Goal: Complete application form

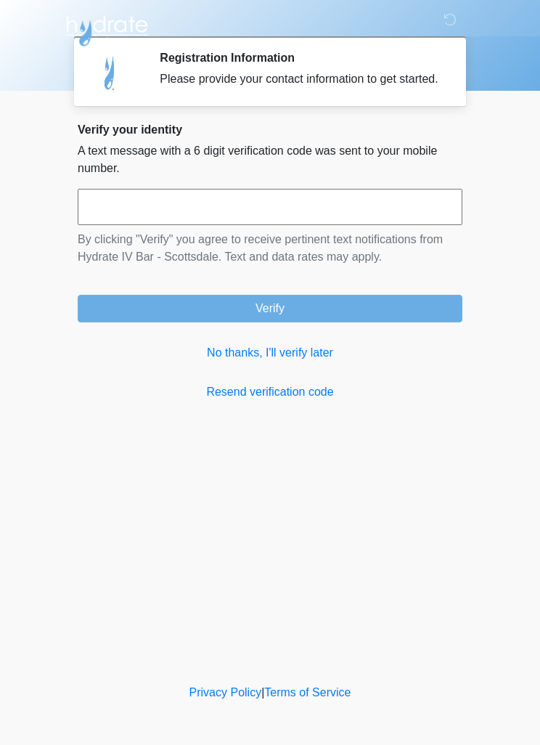
click at [297, 362] on link "No thanks, I'll verify later" at bounding box center [270, 352] width 385 height 17
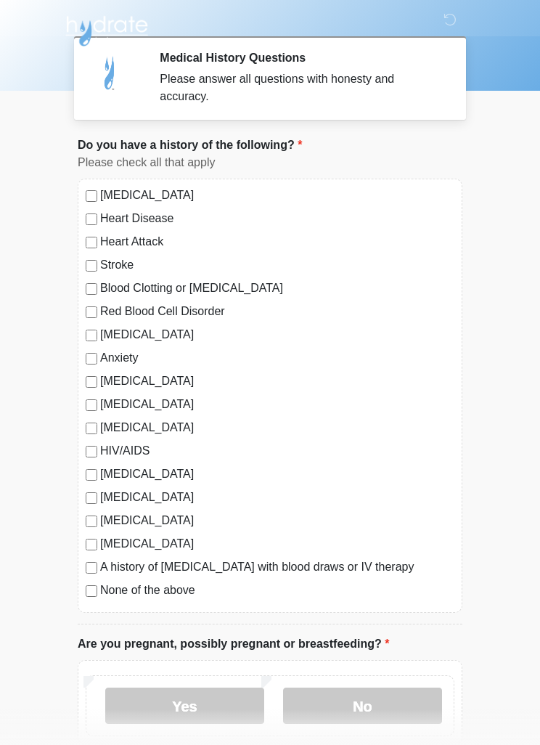
click at [148, 340] on label "[MEDICAL_DATA]" at bounding box center [277, 334] width 354 height 17
click at [134, 366] on label "Anxiety" at bounding box center [277, 357] width 354 height 17
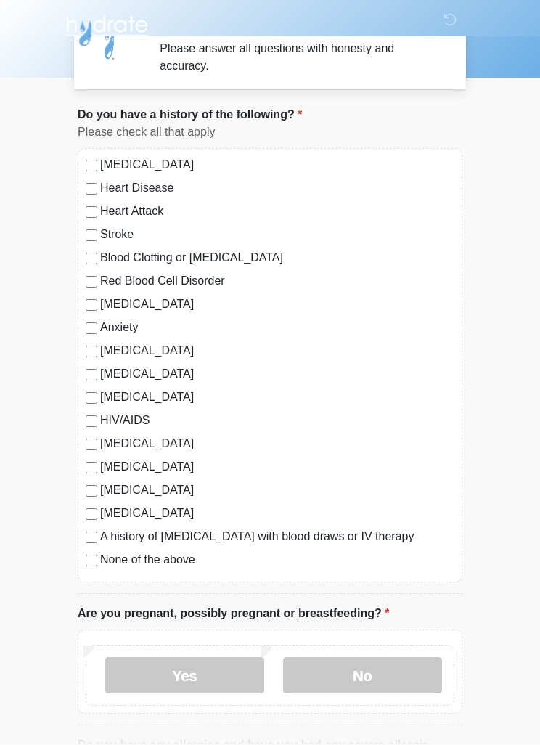
scroll to position [40, 0]
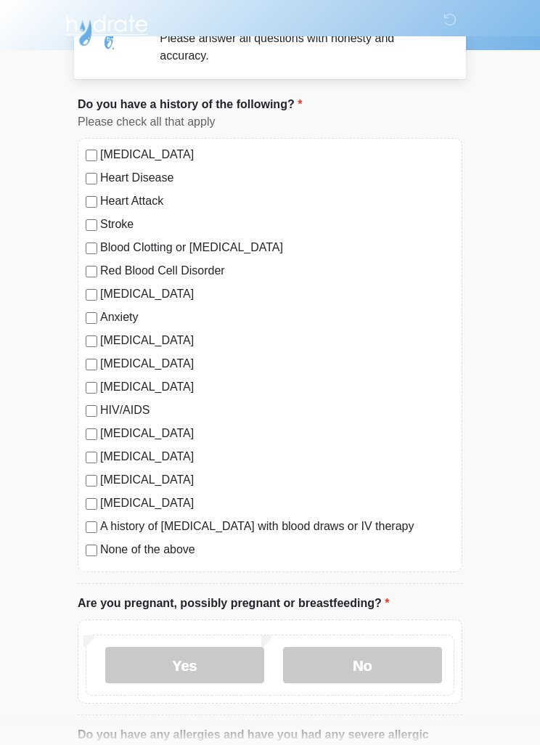
click at [334, 678] on label "No" at bounding box center [362, 666] width 159 height 36
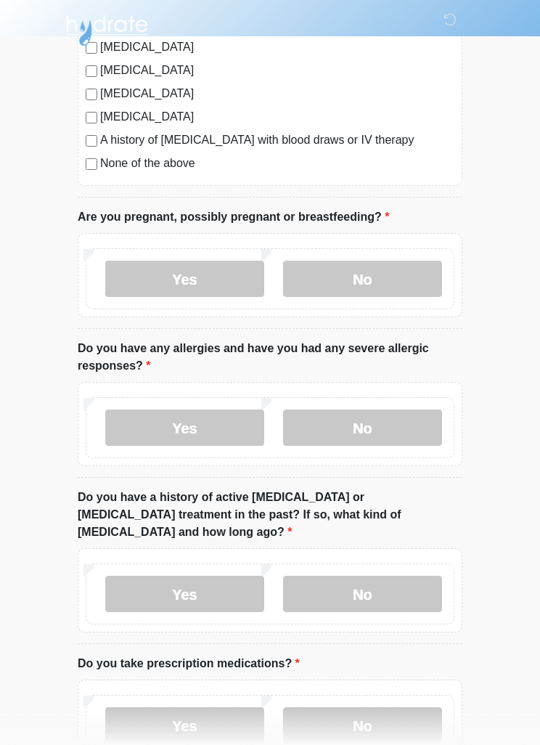
scroll to position [439, 0]
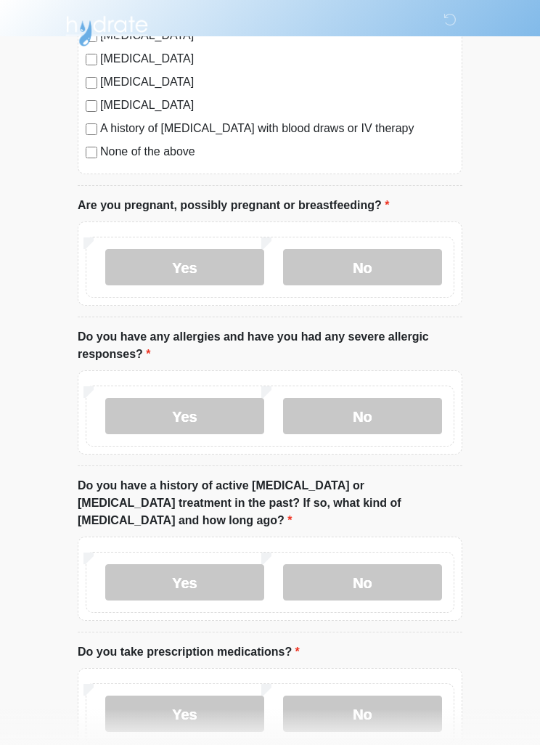
click at [405, 414] on label "No" at bounding box center [362, 416] width 159 height 36
click at [389, 564] on label "No" at bounding box center [362, 582] width 159 height 36
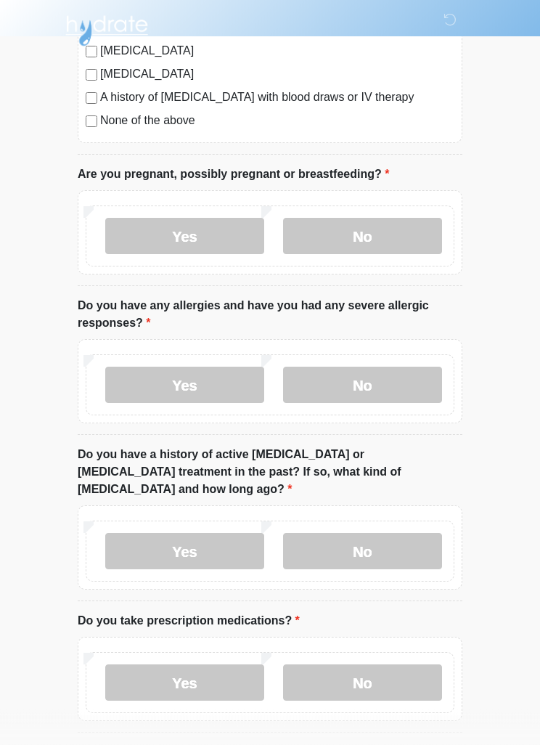
scroll to position [602, 0]
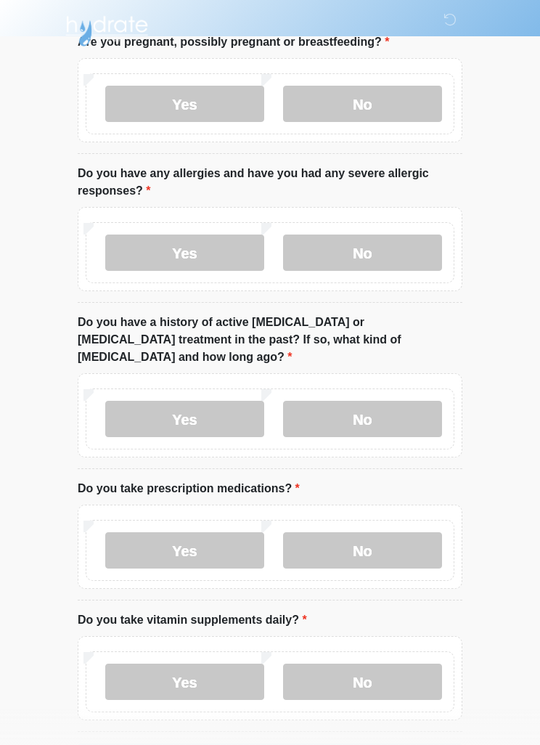
click at [203, 544] on label "Yes" at bounding box center [184, 550] width 159 height 36
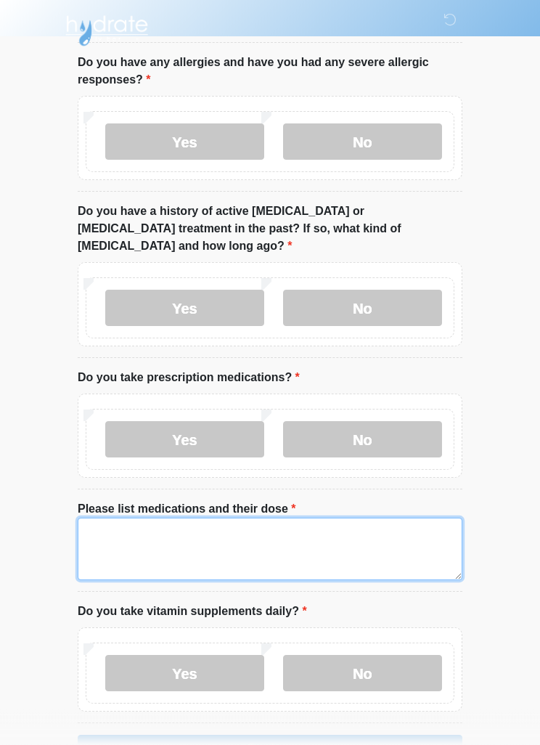
click at [300, 521] on textarea "Please list medications and their dose" at bounding box center [270, 550] width 385 height 62
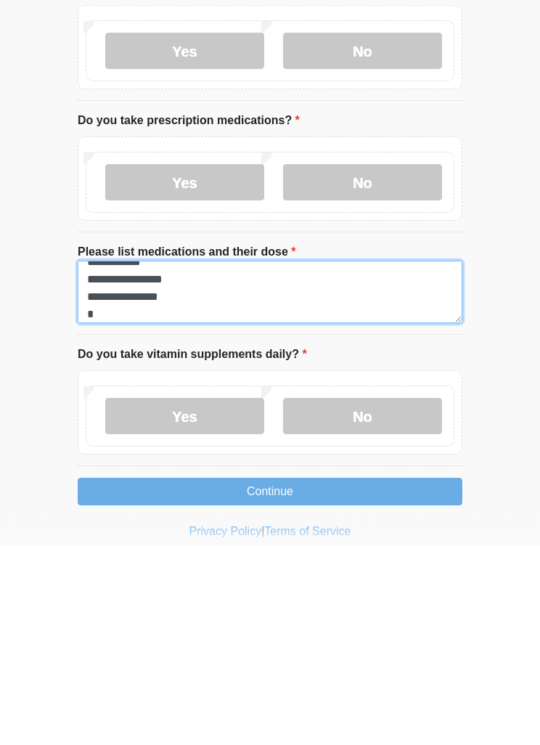
scroll to position [12, 0]
type textarea "**********"
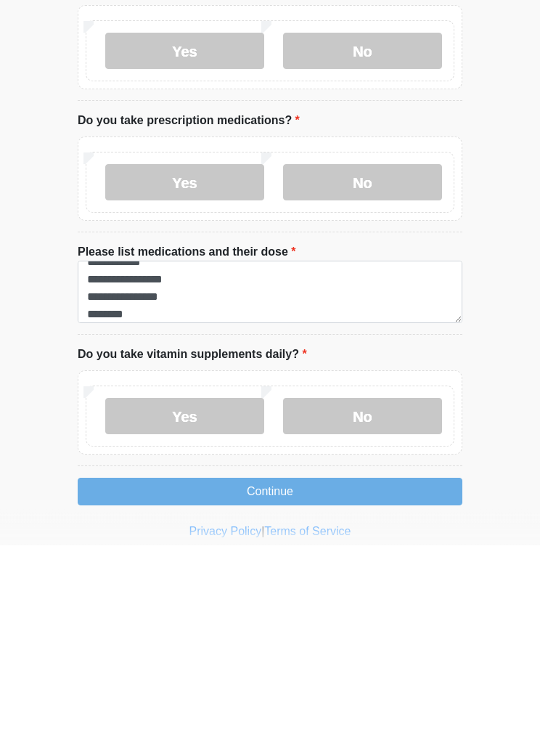
click at [197, 598] on label "Yes" at bounding box center [184, 616] width 159 height 36
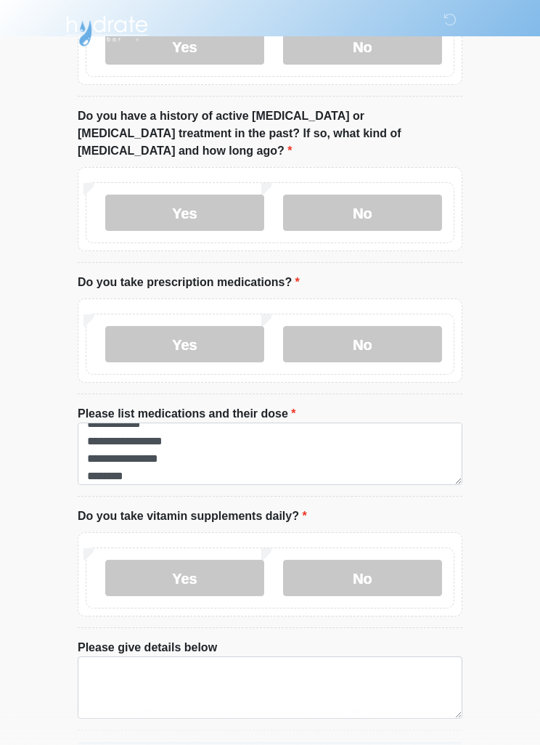
scroll to position [845, 0]
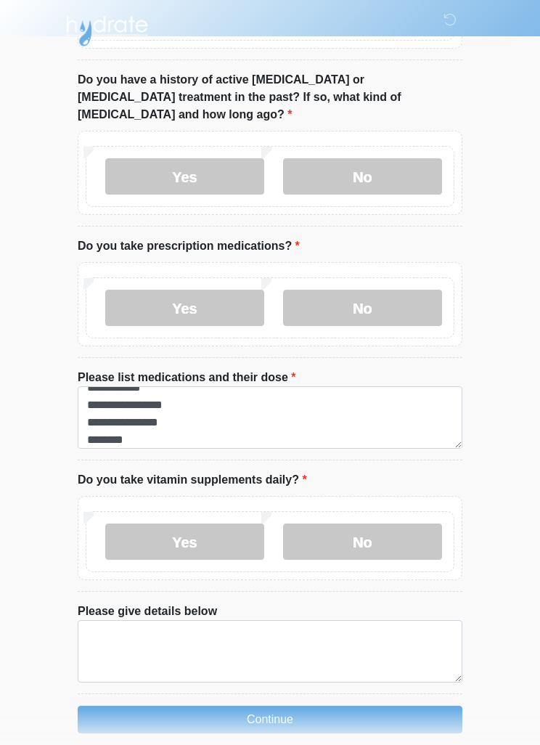
click at [318, 706] on button "Continue" at bounding box center [270, 720] width 385 height 28
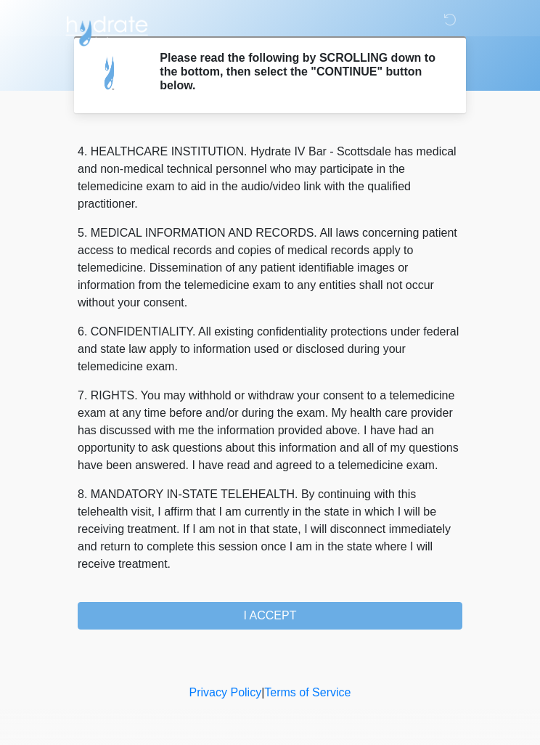
scroll to position [405, 0]
click at [253, 623] on button "I ACCEPT" at bounding box center [270, 616] width 385 height 28
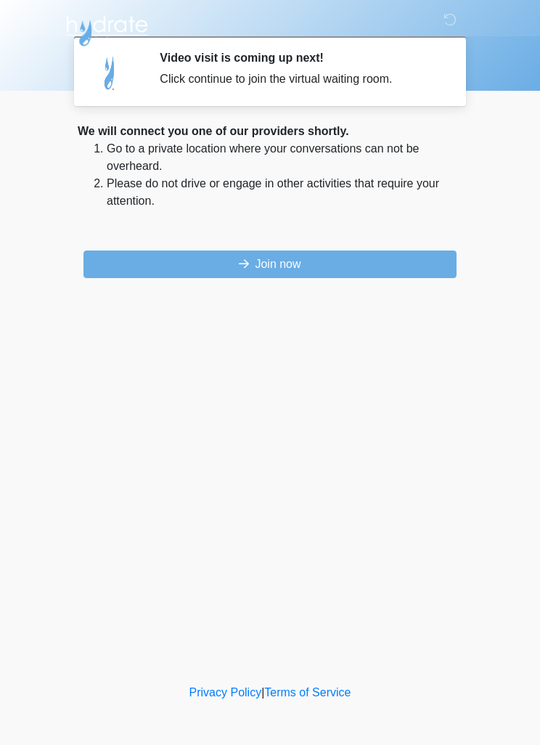
click at [385, 256] on button "Join now" at bounding box center [270, 265] width 373 height 28
